Goal: Information Seeking & Learning: Check status

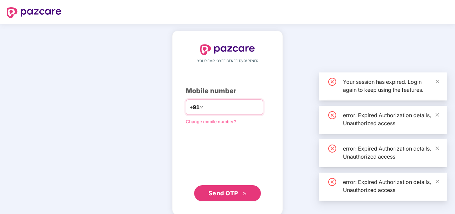
click at [209, 108] on input "number" at bounding box center [232, 107] width 55 height 11
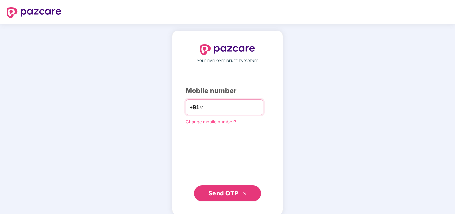
click at [216, 108] on input "number" at bounding box center [232, 107] width 55 height 11
type input "**********"
click at [248, 140] on div "**********" at bounding box center [227, 122] width 83 height 157
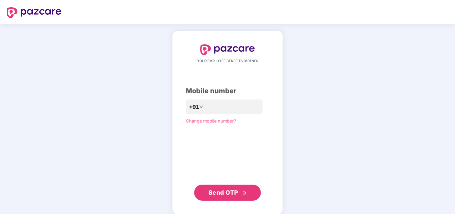
click at [236, 193] on span "Send OTP" at bounding box center [224, 192] width 30 height 7
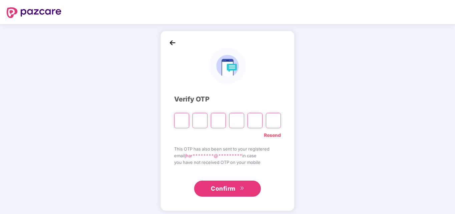
type input "*"
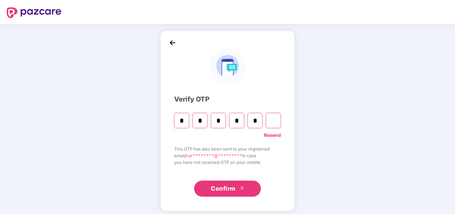
type input "*"
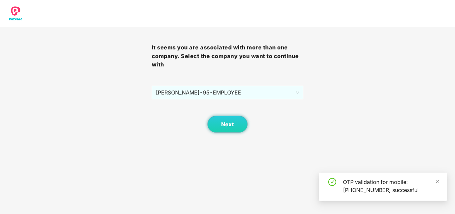
click at [295, 113] on div "Next" at bounding box center [228, 115] width 152 height 33
click at [176, 95] on span "[PERSON_NAME] - 95 - EMPLOYEE" at bounding box center [228, 92] width 144 height 13
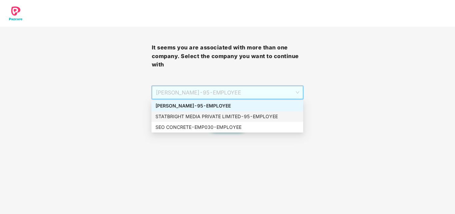
click at [136, 115] on div "It seems you are associated with more than one company. Select the company you …" at bounding box center [227, 66] width 455 height 132
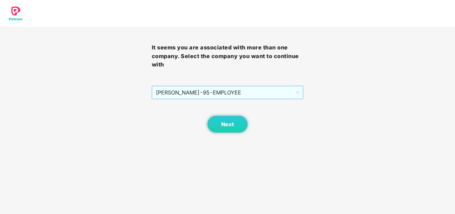
click at [185, 92] on span "[PERSON_NAME] - 95 - EMPLOYEE" at bounding box center [228, 92] width 144 height 13
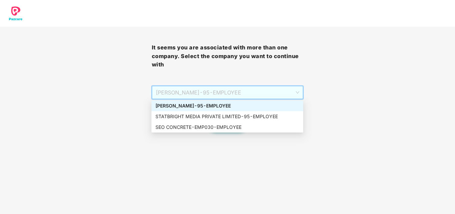
click at [190, 106] on div "[PERSON_NAME] - 95 - EMPLOYEE" at bounding box center [227, 105] width 144 height 7
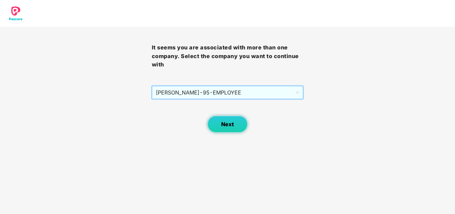
click at [219, 121] on button "Next" at bounding box center [228, 124] width 40 height 17
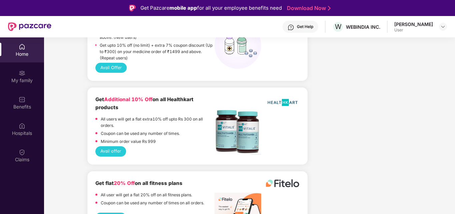
scroll to position [567, 0]
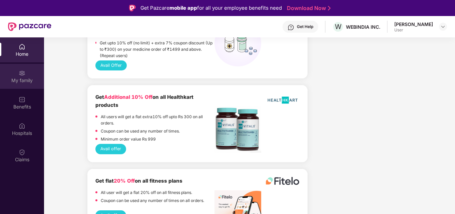
click at [27, 75] on div "My family" at bounding box center [22, 76] width 44 height 25
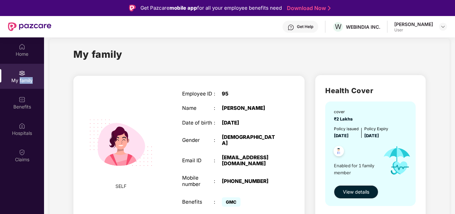
scroll to position [14, 0]
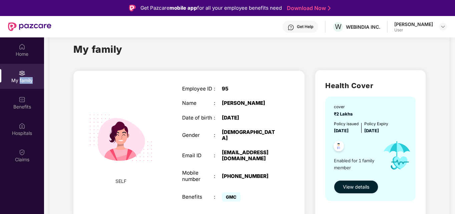
click at [362, 189] on span "View details" at bounding box center [356, 186] width 26 height 7
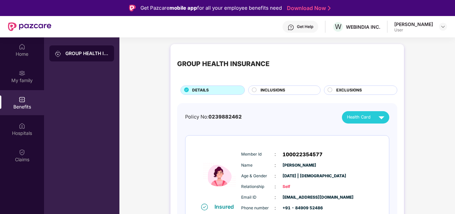
click at [273, 148] on div "Member Id : 100022354577 Name : [PERSON_NAME] Age & Gender : [DATE] | [DEMOGRAP…" at bounding box center [308, 181] width 136 height 68
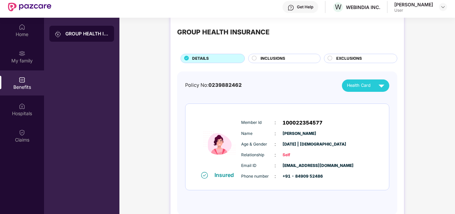
scroll to position [37, 0]
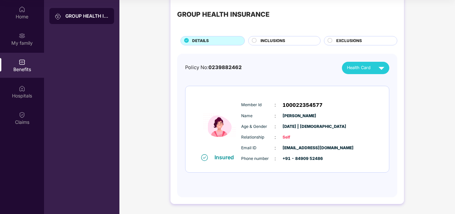
click at [255, 40] on circle at bounding box center [254, 40] width 4 height 4
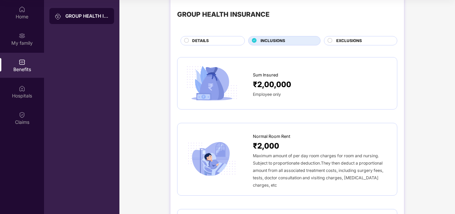
click at [271, 77] on span "Sum Insured" at bounding box center [265, 75] width 25 height 7
drag, startPoint x: 271, startPoint y: 77, endPoint x: 263, endPoint y: 121, distance: 44.8
click at [271, 82] on div "Sum Insured ₹2,00,000 Employee only" at bounding box center [321, 82] width 137 height 29
click at [263, 176] on span "Maximum amount of per day room charges for room and nursing. Subject to proport…" at bounding box center [318, 170] width 130 height 34
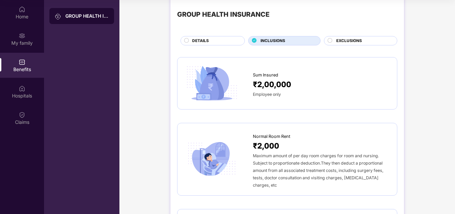
click at [263, 175] on span "Maximum amount of per day room charges for room and nursing. Subject to proport…" at bounding box center [318, 170] width 130 height 34
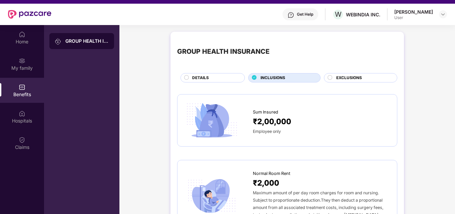
scroll to position [0, 0]
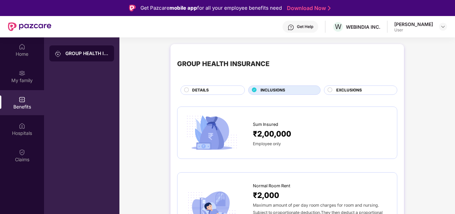
click at [351, 91] on span "EXCLUSIONS" at bounding box center [349, 90] width 26 height 6
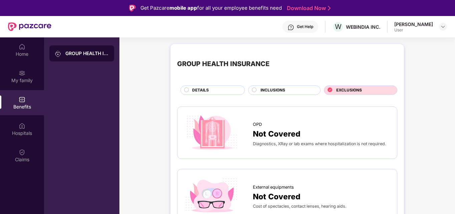
click at [273, 84] on div "GROUP HEALTH INSURANCE DETAILS INCLUSIONS EXCLUSIONS" at bounding box center [287, 73] width 220 height 44
click at [273, 90] on span "INCLUSIONS" at bounding box center [273, 90] width 25 height 6
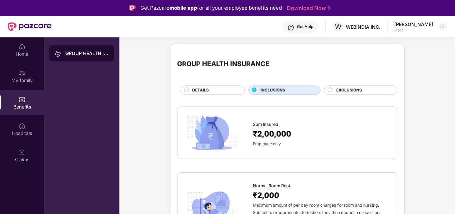
click at [204, 90] on span "DETAILS" at bounding box center [200, 90] width 17 height 6
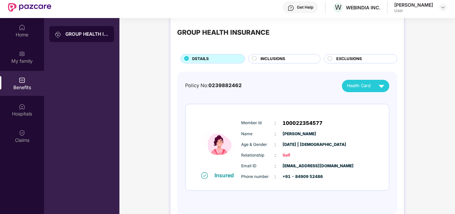
scroll to position [37, 0]
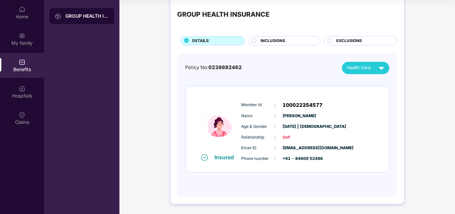
click at [377, 70] on img at bounding box center [382, 68] width 12 height 12
click at [387, 113] on div "Insured Member Id : 100022354577 Name : [PERSON_NAME] Age & Gender : [DATE] | […" at bounding box center [287, 129] width 204 height 86
click at [377, 69] on img at bounding box center [382, 68] width 12 height 12
click at [381, 84] on div "[PERSON_NAME]" at bounding box center [360, 82] width 43 height 7
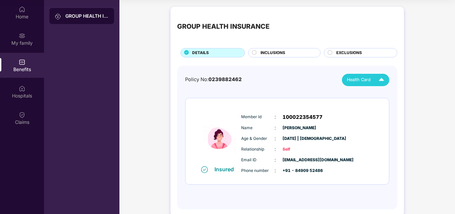
scroll to position [0, 0]
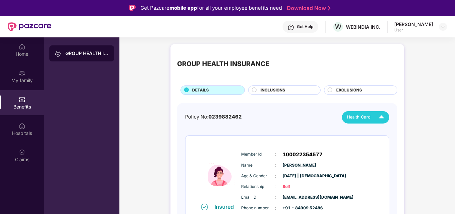
click at [426, 27] on div "[PERSON_NAME]" at bounding box center [413, 24] width 39 height 6
click at [438, 26] on div "[PERSON_NAME] User" at bounding box center [420, 27] width 53 height 12
click at [440, 26] on div at bounding box center [443, 27] width 8 height 8
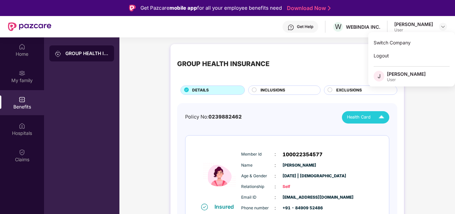
click at [380, 55] on div "Logout" at bounding box center [411, 55] width 87 height 13
